Goal: Check status: Check status

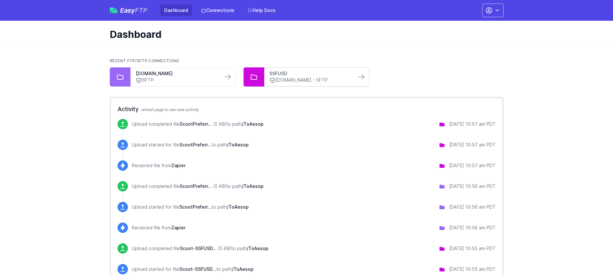
click at [322, 75] on link "SSFUSD" at bounding box center [310, 73] width 82 height 6
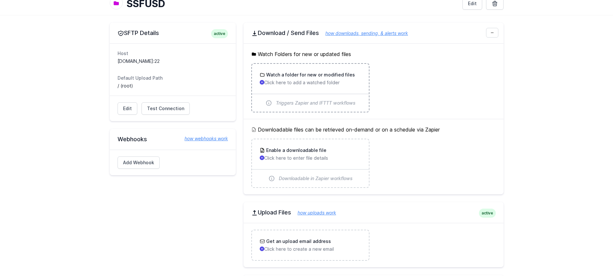
scroll to position [185, 0]
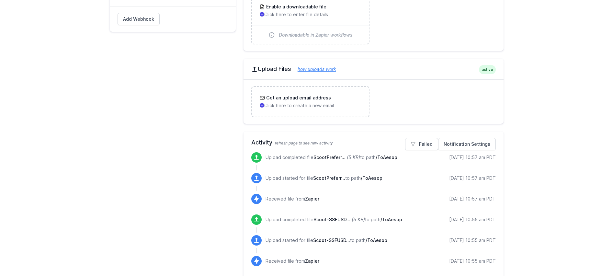
drag, startPoint x: 443, startPoint y: 158, endPoint x: 477, endPoint y: 161, distance: 34.1
click at [475, 161] on div "[DATE] 10:57 am PDT" at bounding box center [472, 158] width 47 height 8
click at [477, 161] on div "[DATE] 10:57 am PDT" at bounding box center [472, 158] width 47 height 8
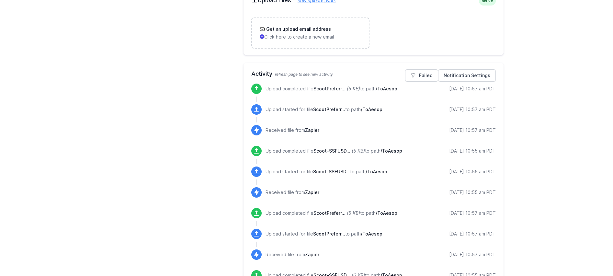
scroll to position [0, 0]
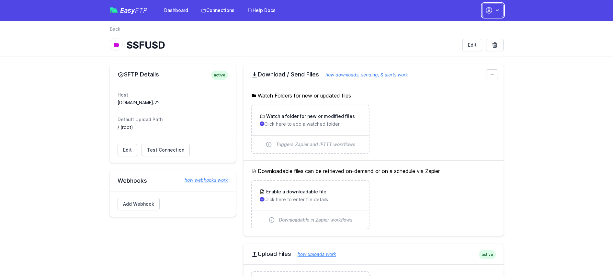
click at [488, 13] on icon "button" at bounding box center [489, 10] width 8 height 8
click at [468, 36] on link "Your Profile" at bounding box center [472, 39] width 62 height 12
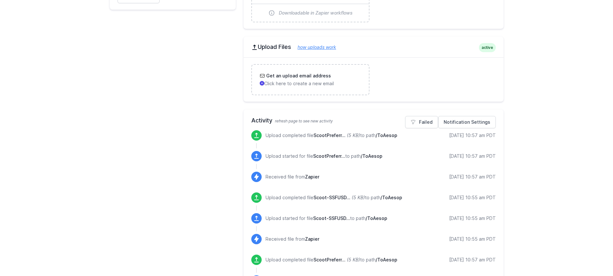
scroll to position [208, 0]
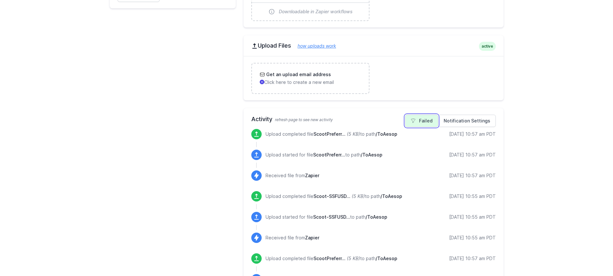
click at [429, 120] on link "Failed" at bounding box center [421, 121] width 33 height 12
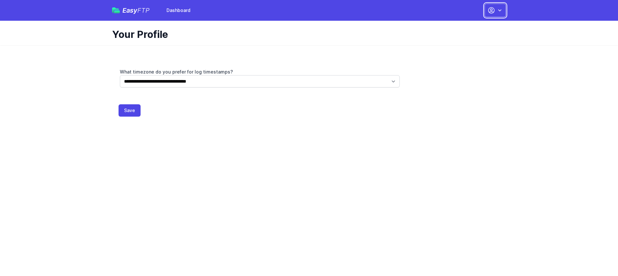
click at [488, 10] on icon "button" at bounding box center [491, 10] width 6 height 6
drag, startPoint x: 451, startPoint y: 96, endPoint x: 427, endPoint y: 89, distance: 24.9
click at [451, 96] on div "**********" at bounding box center [309, 84] width 394 height 63
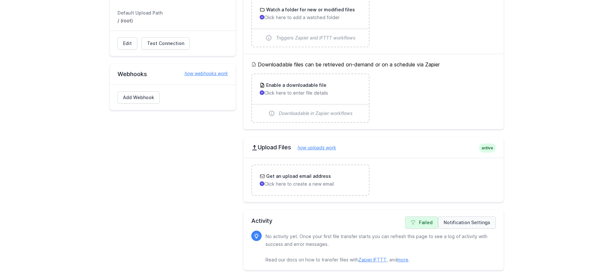
scroll to position [106, 0]
click at [422, 222] on link "Failed" at bounding box center [421, 223] width 33 height 12
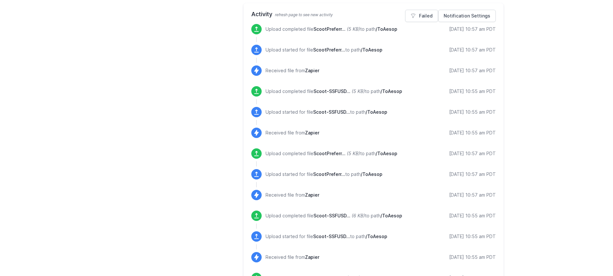
scroll to position [219, 0]
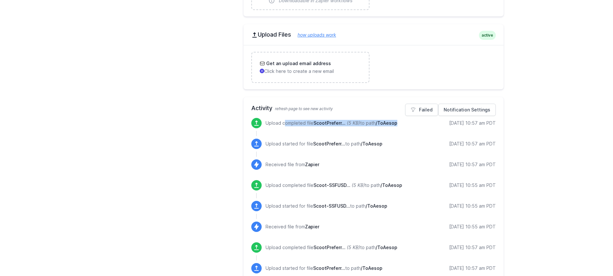
drag, startPoint x: 268, startPoint y: 123, endPoint x: 346, endPoint y: 128, distance: 78.2
click at [344, 128] on div "Upload completed file ScootPreferr... (5 KB) to path /ToAesop" at bounding box center [331, 124] width 132 height 8
click at [346, 128] on div "Upload completed file ScootPreferr... (5 KB) to path /ToAesop" at bounding box center [331, 124] width 132 height 8
drag, startPoint x: 332, startPoint y: 123, endPoint x: 496, endPoint y: 126, distance: 164.5
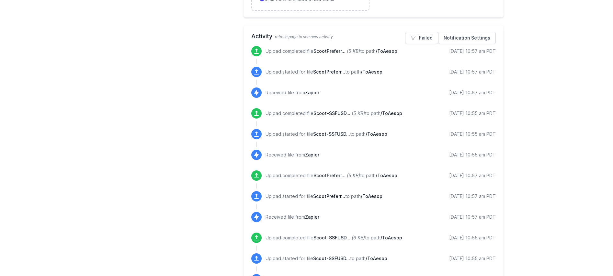
scroll to position [290, 0]
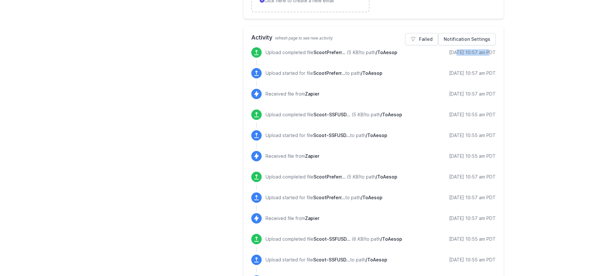
drag, startPoint x: 449, startPoint y: 51, endPoint x: 505, endPoint y: 53, distance: 55.7
click at [513, 55] on div "SFTP Details active Host [DOMAIN_NAME]:22 Default Upload Path / (root) Edit Tes…" at bounding box center [306, 230] width 414 height 927
click at [298, 53] on p "Upload completed file ScootPreferr... (5 KB) to path /ToAesop" at bounding box center [331, 52] width 132 height 6
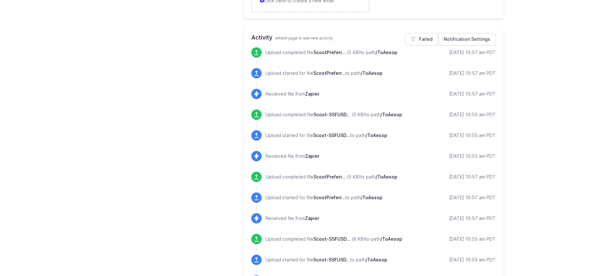
click at [201, 56] on div "SFTP Details active Host [DOMAIN_NAME]:22 Default Upload Path / (root) Edit Tes…" at bounding box center [173, 229] width 126 height 911
